Goal: Find specific page/section: Find specific page/section

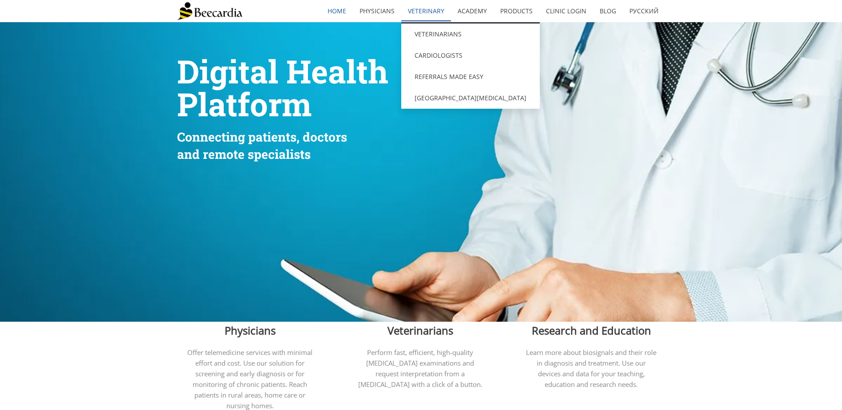
click at [434, 14] on link "Veterinary" at bounding box center [426, 11] width 50 height 20
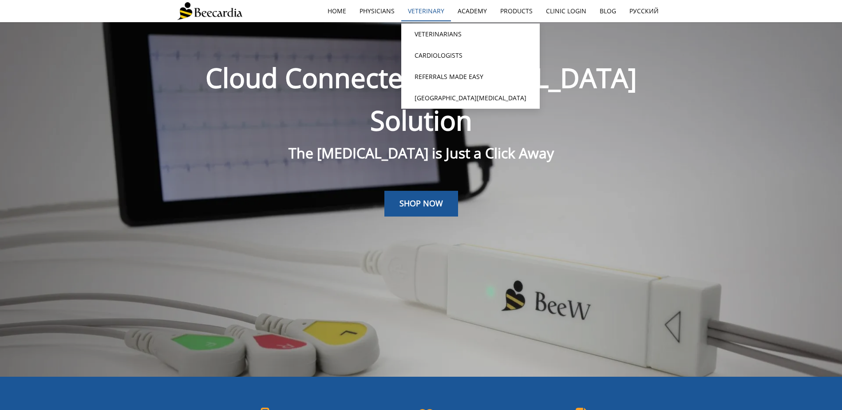
scroll to position [22, 0]
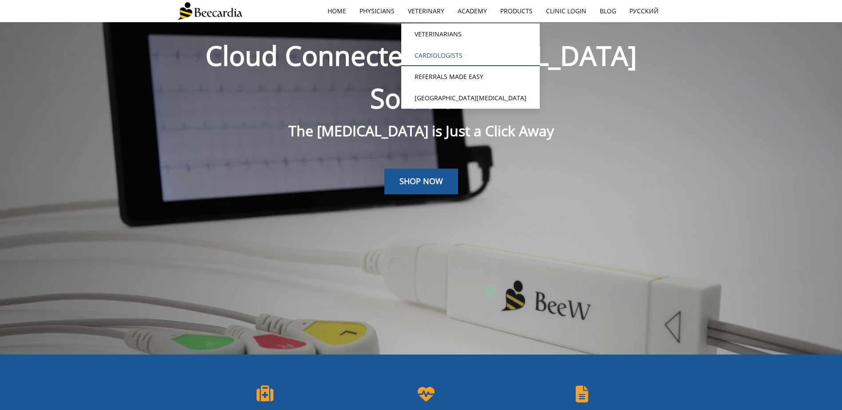
click at [456, 56] on link "Cardiologists" at bounding box center [470, 55] width 139 height 21
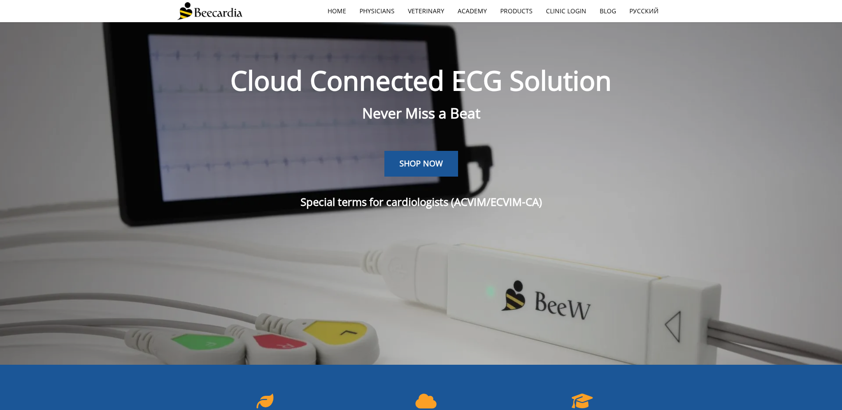
scroll to position [22, 0]
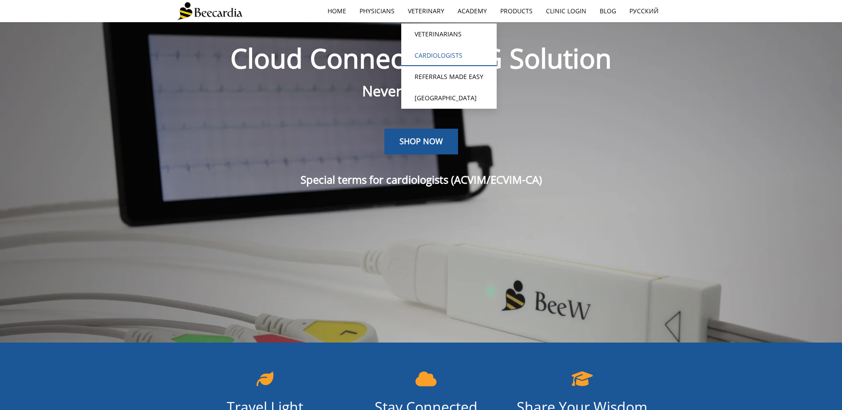
click at [438, 50] on link "Cardiologists" at bounding box center [448, 55] width 95 height 21
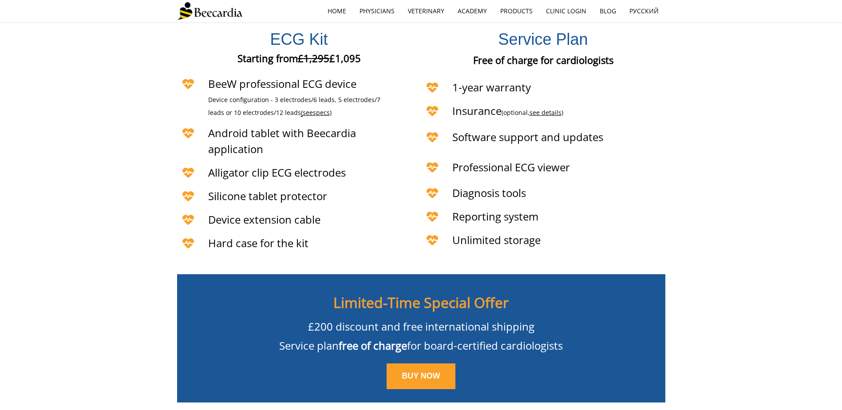
scroll to position [1977, 0]
